Goal: Find specific page/section: Find specific page/section

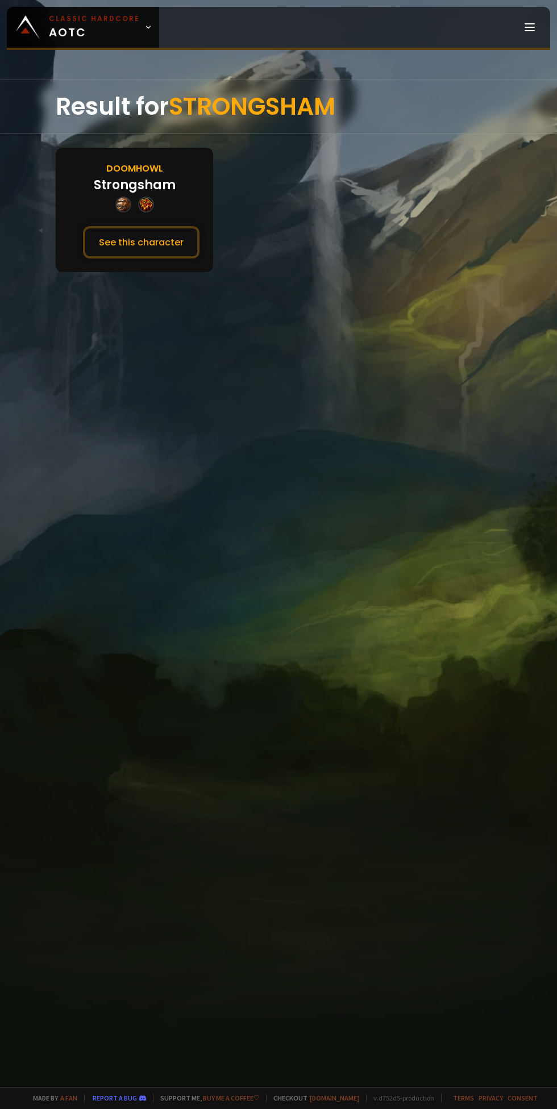
click at [168, 251] on button "See this character" at bounding box center [141, 242] width 116 height 32
